Goal: Task Accomplishment & Management: Complete application form

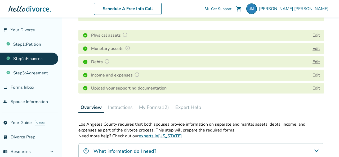
scroll to position [71, 0]
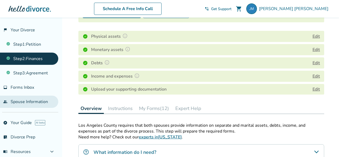
click at [30, 103] on link "people Spouse Information" at bounding box center [29, 101] width 58 height 12
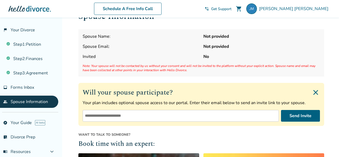
scroll to position [16, 0]
click at [101, 114] on input "email" at bounding box center [181, 115] width 196 height 12
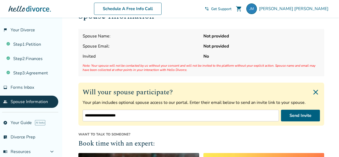
drag, startPoint x: 138, startPoint y: 115, endPoint x: 109, endPoint y: 114, distance: 29.7
click at [109, 114] on input "**********" at bounding box center [181, 115] width 196 height 12
type input "**********"
click at [299, 113] on button "Send Invite" at bounding box center [300, 115] width 39 height 12
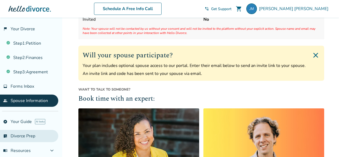
scroll to position [0, 0]
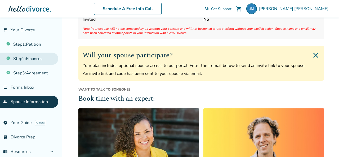
click at [16, 56] on link "Step 2 : Finances" at bounding box center [29, 58] width 58 height 12
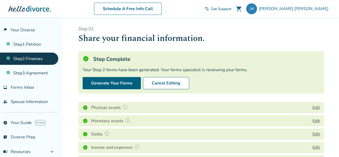
click at [315, 122] on button "Edit" at bounding box center [316, 120] width 7 height 6
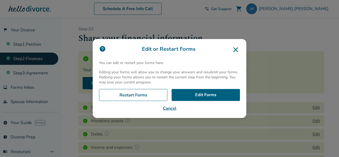
click at [147, 125] on div "Edit or Restart Forms You can edit or restart your forms here. Editing your for…" at bounding box center [169, 78] width 339 height 157
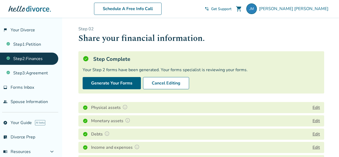
click at [318, 107] on button "Edit" at bounding box center [316, 107] width 7 height 6
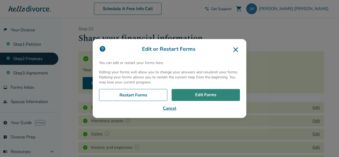
click at [205, 91] on link "Edit Forms" at bounding box center [206, 95] width 68 height 12
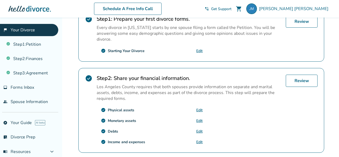
scroll to position [118, 0]
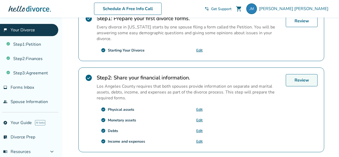
click at [304, 78] on link "Review" at bounding box center [302, 80] width 32 height 12
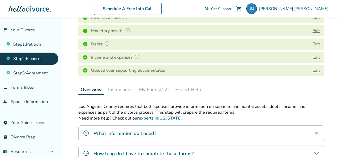
scroll to position [91, 0]
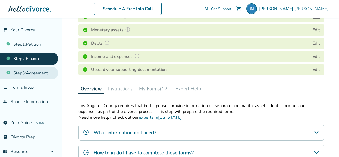
click at [39, 75] on link "Step 3 : Agreement" at bounding box center [29, 73] width 58 height 12
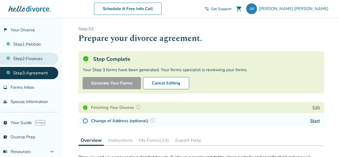
click at [23, 57] on link "Step 2 : Finances" at bounding box center [29, 58] width 58 height 12
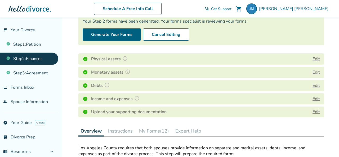
scroll to position [49, 0]
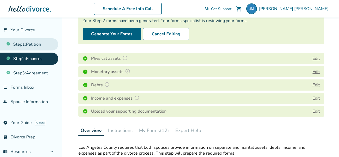
click at [40, 44] on link "Step 1 : Petition" at bounding box center [29, 44] width 58 height 12
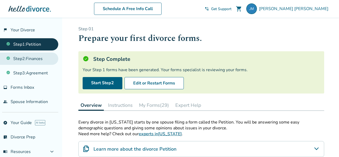
click at [36, 59] on link "Step 2 : Finances" at bounding box center [29, 58] width 58 height 12
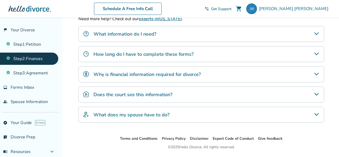
scroll to position [204, 0]
